Goal: Information Seeking & Learning: Learn about a topic

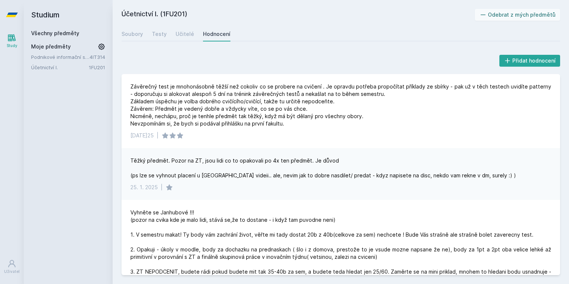
click at [52, 56] on link "Podnikové informační systémy" at bounding box center [60, 56] width 58 height 7
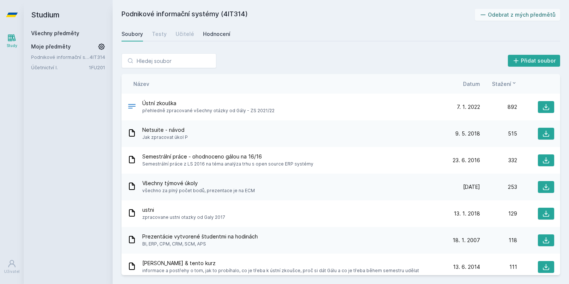
click at [206, 36] on div "Hodnocení" at bounding box center [216, 33] width 27 height 7
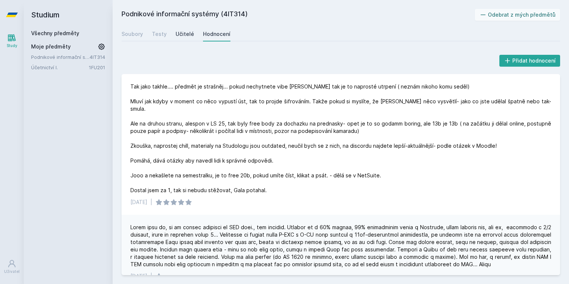
click at [184, 37] on div "Učitelé" at bounding box center [184, 33] width 19 height 7
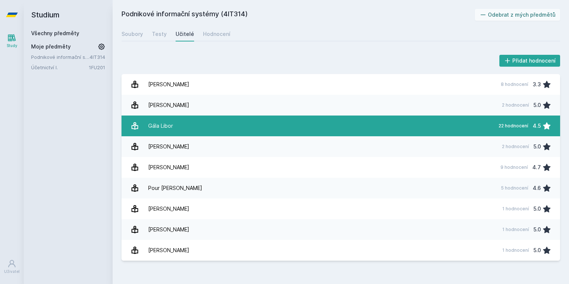
click at [202, 131] on link "Gála Libor 22 hodnocení 4.5" at bounding box center [340, 126] width 438 height 21
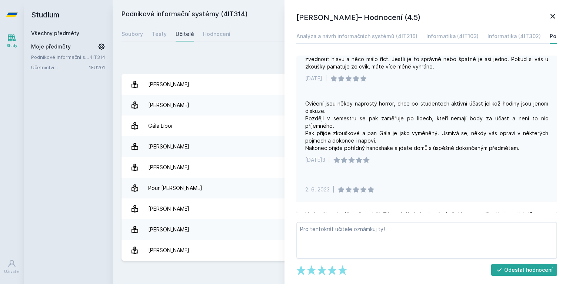
scroll to position [111, 0]
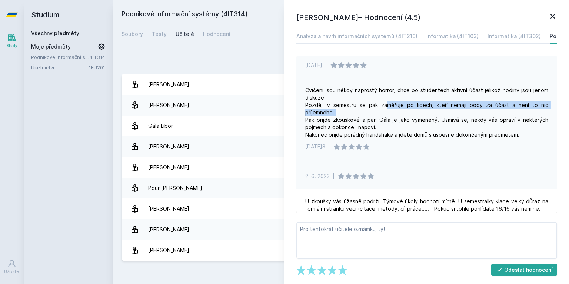
drag, startPoint x: 389, startPoint y: 106, endPoint x: 416, endPoint y: 112, distance: 27.0
click at [416, 112] on div "Cvičení jsou někdy naprostý horror, chce po studentech aktivní účast jelikož ho…" at bounding box center [426, 113] width 243 height 52
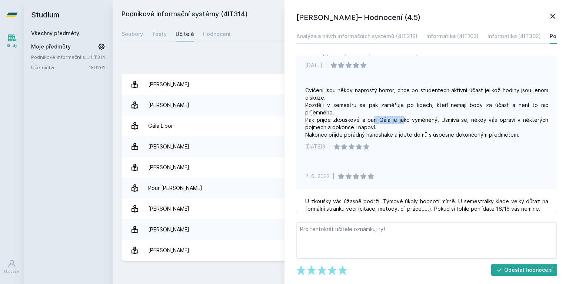
drag, startPoint x: 402, startPoint y: 117, endPoint x: 353, endPoint y: 116, distance: 49.2
click at [367, 118] on div "Cvičení jsou někdy naprostý horror, chce po studentech aktivní účast jelikož ho…" at bounding box center [426, 113] width 243 height 52
click at [350, 116] on div "Cvičení jsou někdy naprostý horror, chce po studentech aktivní účast jelikož ho…" at bounding box center [426, 113] width 243 height 52
drag, startPoint x: 350, startPoint y: 116, endPoint x: 441, endPoint y: 119, distance: 91.1
click at [441, 119] on div "Cvičení jsou někdy naprostý horror, chce po studentech aktivní účast jelikož ho…" at bounding box center [426, 113] width 243 height 52
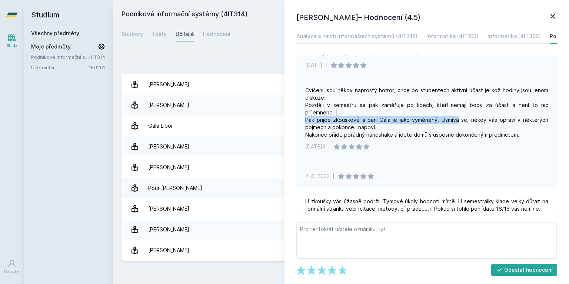
click at [441, 119] on div "Cvičení jsou někdy naprostý horror, chce po studentech aktivní účast jelikož ho…" at bounding box center [426, 113] width 243 height 52
click at [399, 124] on div "Cvičení jsou někdy naprostý horror, chce po studentech aktivní účast jelikož ho…" at bounding box center [426, 113] width 243 height 52
click at [378, 127] on div "Cvičení jsou někdy naprostý horror, chce po studentech aktivní účast jelikož ho…" at bounding box center [426, 113] width 243 height 52
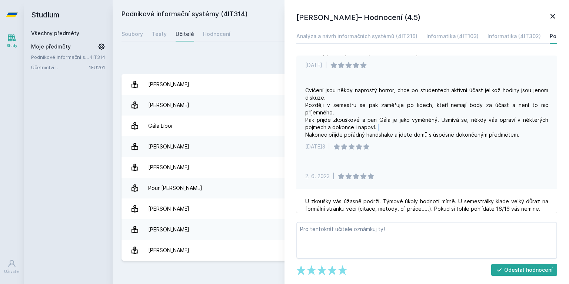
click at [378, 127] on div "Cvičení jsou někdy naprostý horror, chce po studentech aktivní účast jelikož ho…" at bounding box center [426, 113] width 243 height 52
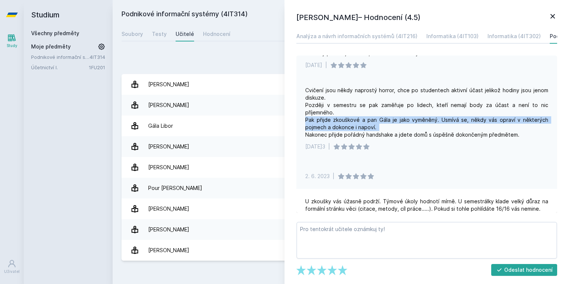
click at [378, 127] on div "Cvičení jsou někdy naprostý horror, chce po studentech aktivní účast jelikož ho…" at bounding box center [426, 113] width 243 height 52
click at [369, 127] on div "Cvičení jsou někdy naprostý horror, chce po studentech aktivní účast jelikož ho…" at bounding box center [426, 113] width 243 height 52
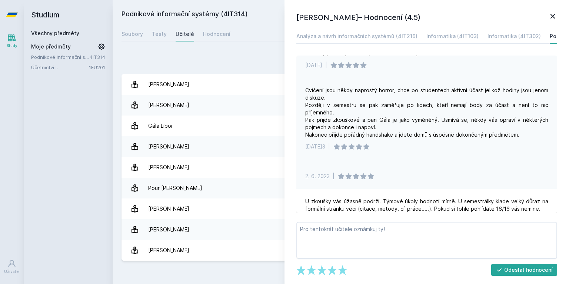
click at [359, 134] on div "Cvičení jsou někdy naprostý horror, chce po studentech aktivní účast jelikož ho…" at bounding box center [426, 113] width 243 height 52
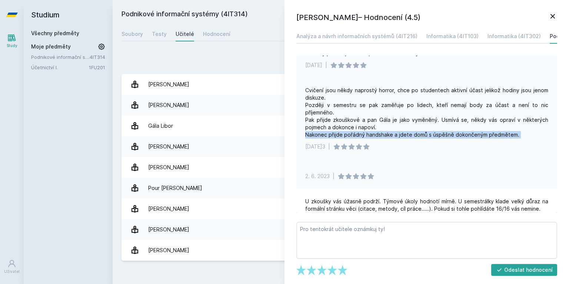
click at [359, 134] on div "Cvičení jsou někdy naprostý horror, chce po studentech aktivní účast jelikož ho…" at bounding box center [426, 113] width 243 height 52
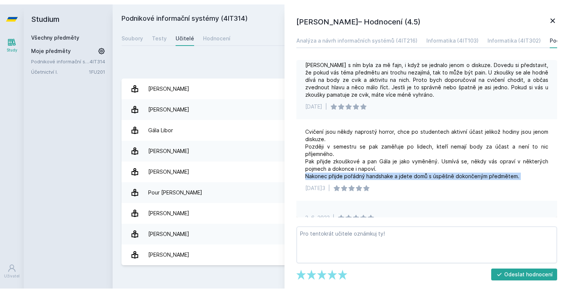
scroll to position [0, 0]
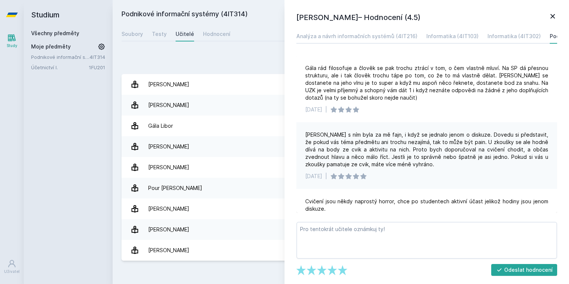
click at [181, 60] on div "Přidat hodnocení" at bounding box center [340, 60] width 438 height 15
click at [178, 50] on div "Přidat hodnocení Li[PERSON_NAME]– Hodnocení (4.5) Analýza a návrh informačních …" at bounding box center [341, 156] width 456 height 225
click at [166, 38] on div "Soubory Testy Učitelé Hodnocení" at bounding box center [340, 34] width 438 height 15
click at [133, 38] on link "Soubory" at bounding box center [131, 34] width 21 height 15
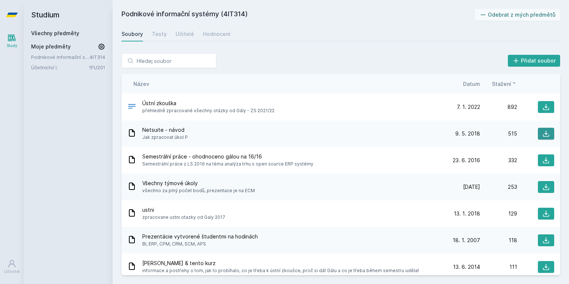
click at [538, 134] on button at bounding box center [546, 134] width 16 height 12
